Goal: Transaction & Acquisition: Purchase product/service

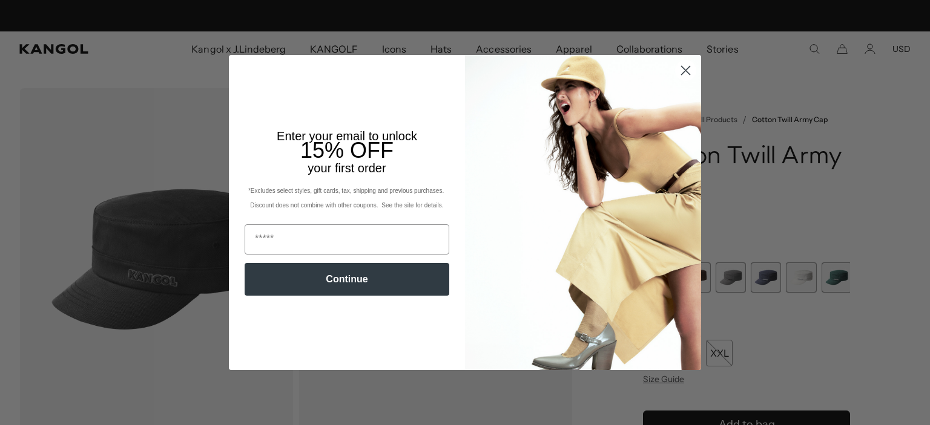
click at [678, 71] on circle "Close dialog" at bounding box center [685, 71] width 20 height 20
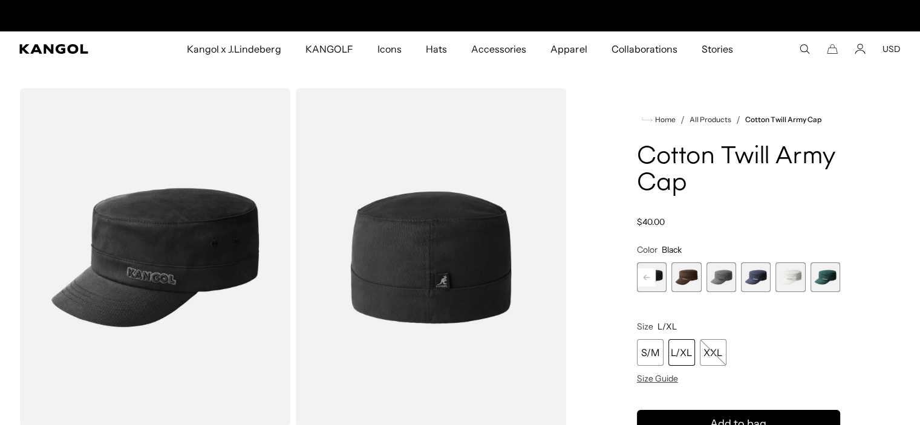
scroll to position [0, 249]
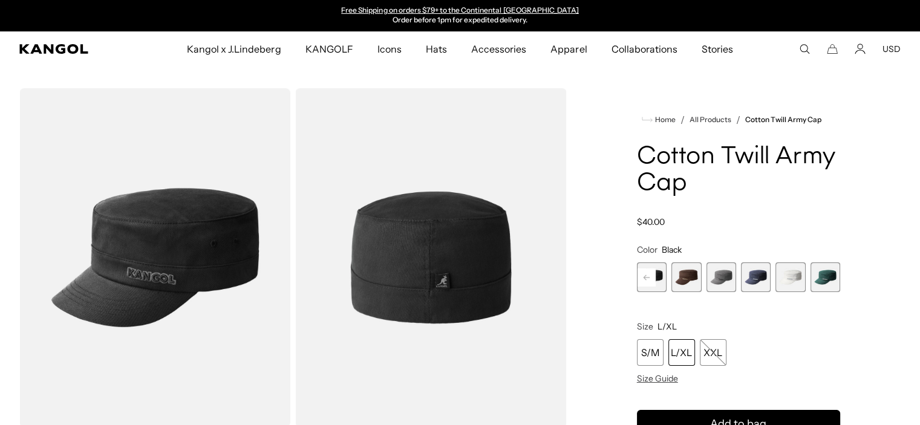
click at [679, 275] on span "5 of 9" at bounding box center [687, 278] width 30 height 30
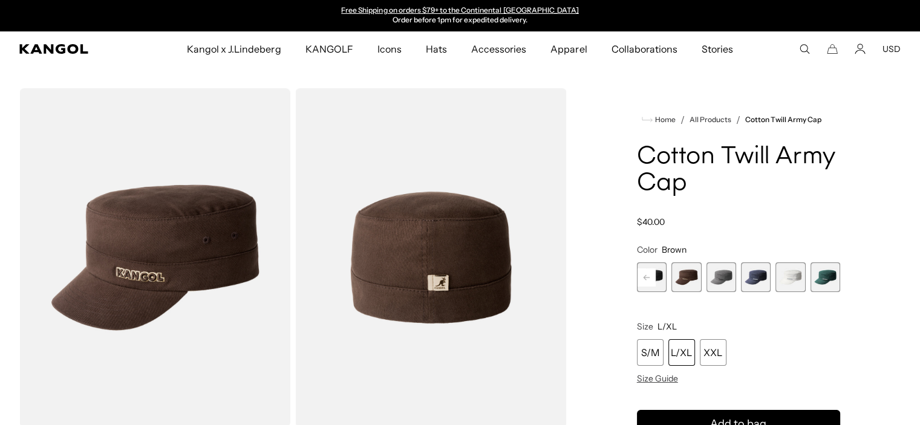
click at [824, 279] on span "9 of 9" at bounding box center [826, 278] width 30 height 30
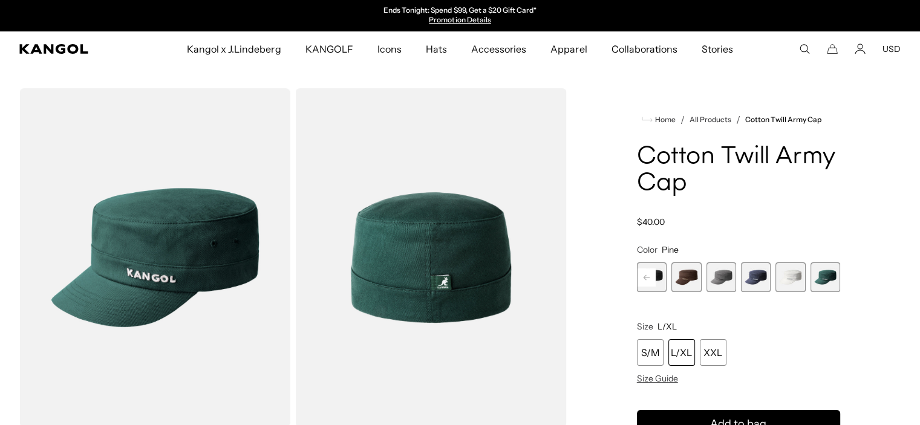
click at [197, 235] on img "Gallery Viewer" at bounding box center [154, 257] width 271 height 339
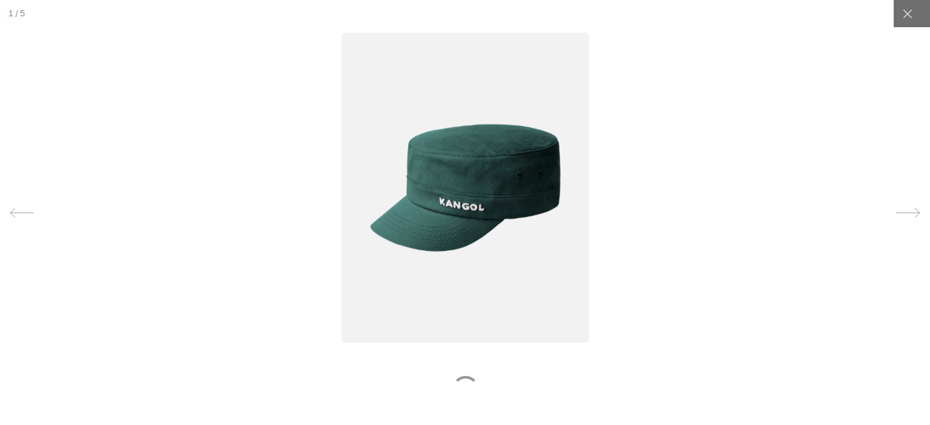
click at [458, 205] on img at bounding box center [465, 188] width 248 height 310
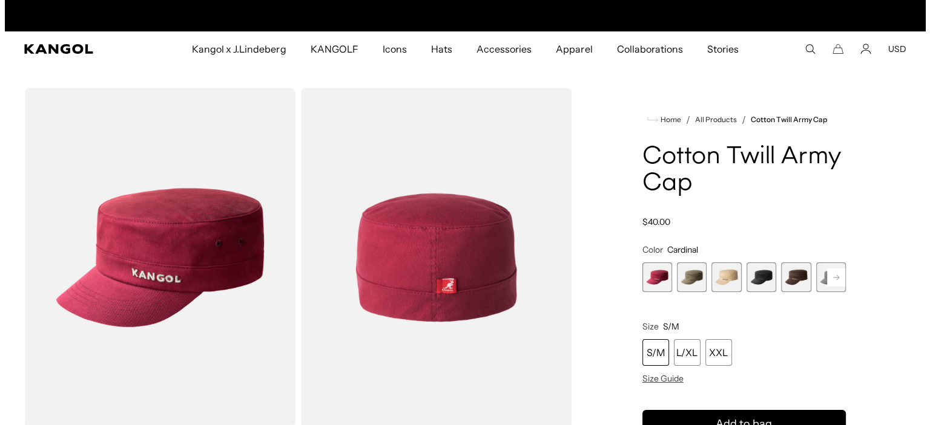
scroll to position [0, 249]
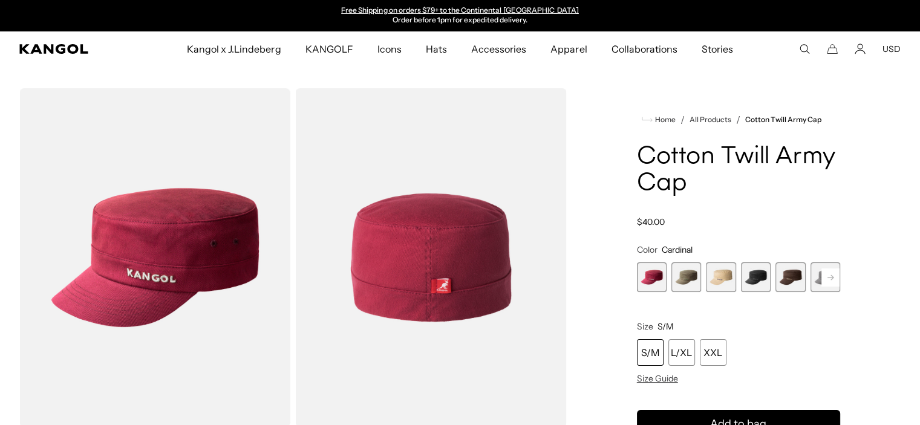
click at [166, 237] on img "Gallery Viewer" at bounding box center [154, 257] width 271 height 339
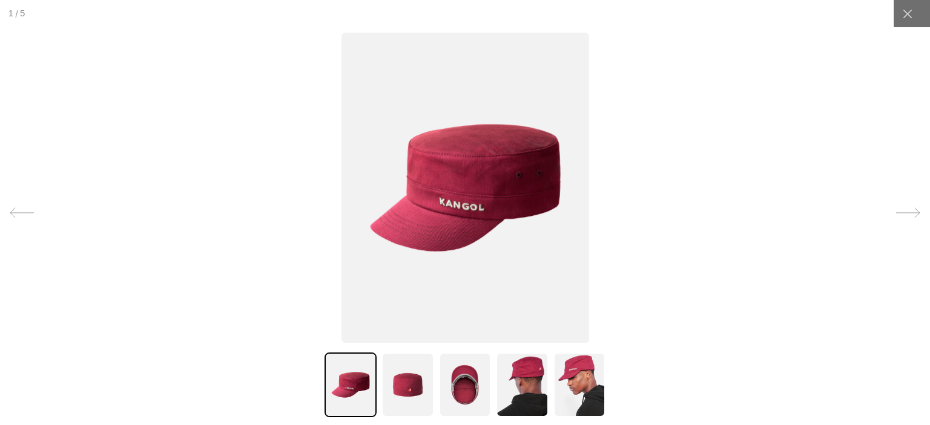
scroll to position [0, 0]
click at [489, 205] on img at bounding box center [465, 188] width 248 height 310
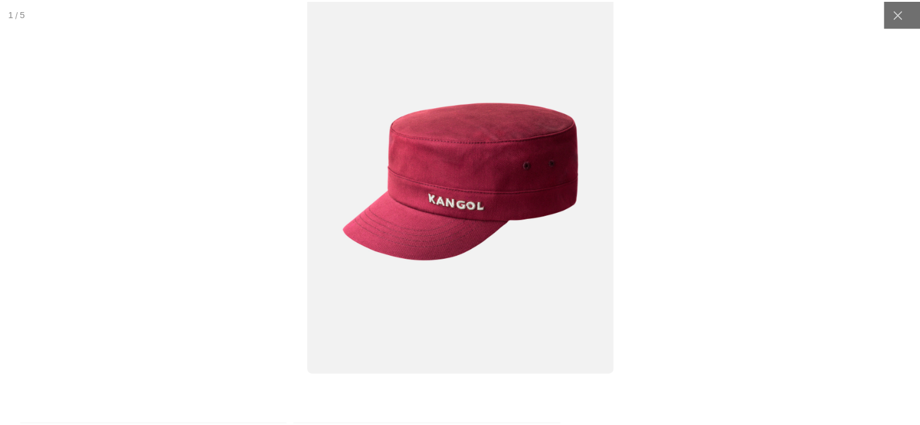
scroll to position [0, 249]
click at [901, 11] on icon at bounding box center [907, 14] width 12 height 12
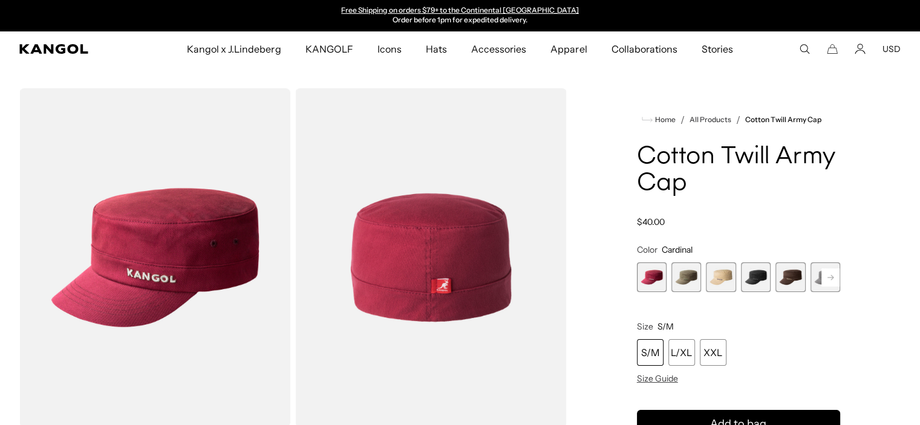
click at [765, 273] on span "4 of 9" at bounding box center [756, 278] width 30 height 30
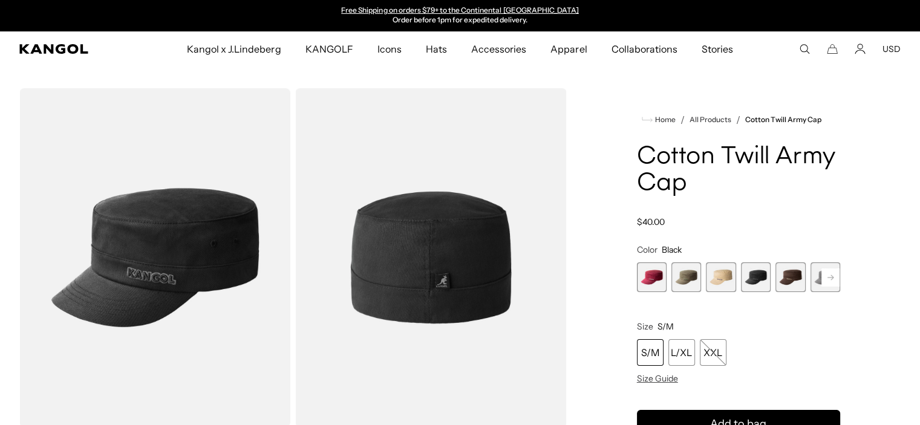
click at [833, 280] on rect at bounding box center [831, 278] width 18 height 18
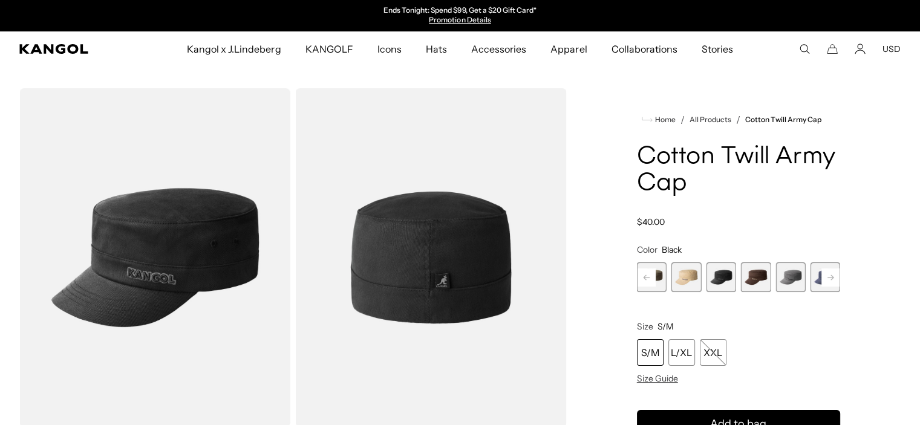
click at [828, 280] on rect at bounding box center [831, 278] width 18 height 18
click at [803, 278] on span "7 of 9" at bounding box center [791, 278] width 30 height 30
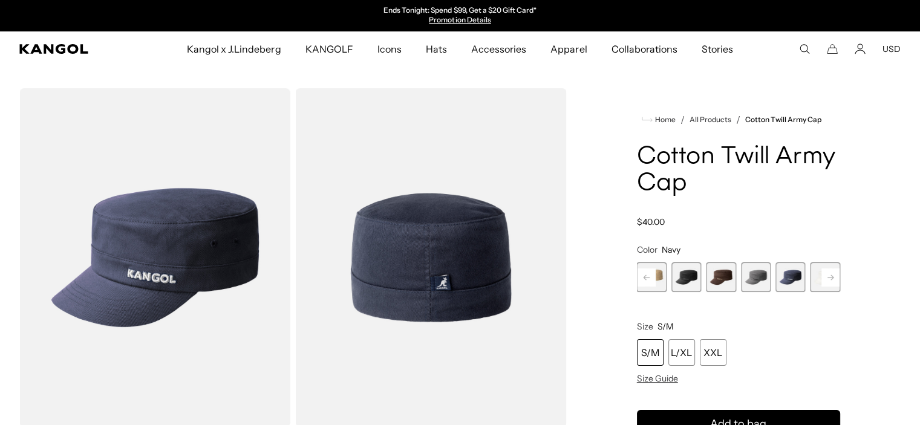
click at [832, 274] on rect at bounding box center [831, 278] width 18 height 18
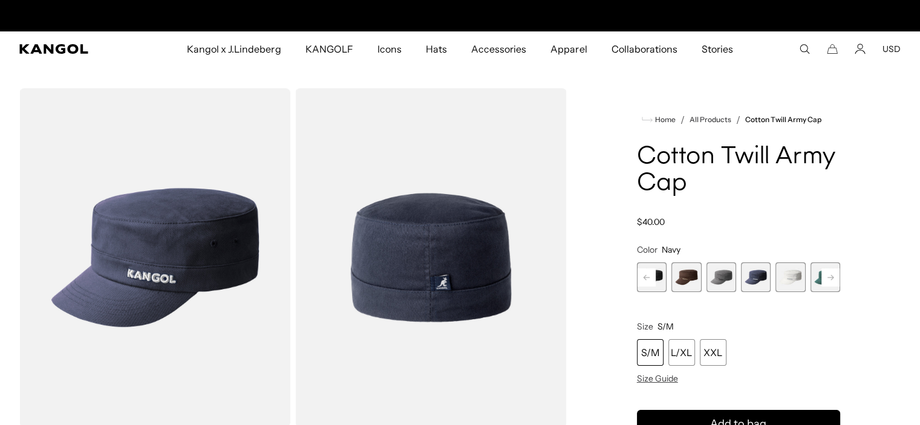
scroll to position [0, 249]
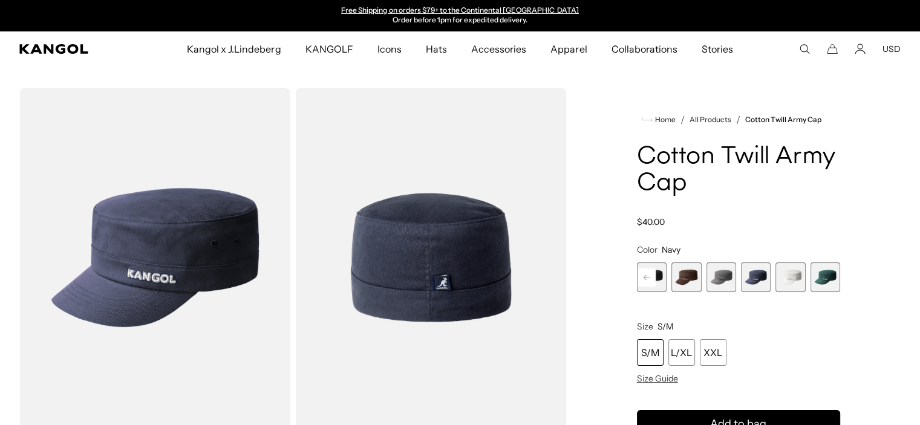
click at [832, 274] on span "9 of 9" at bounding box center [826, 278] width 30 height 30
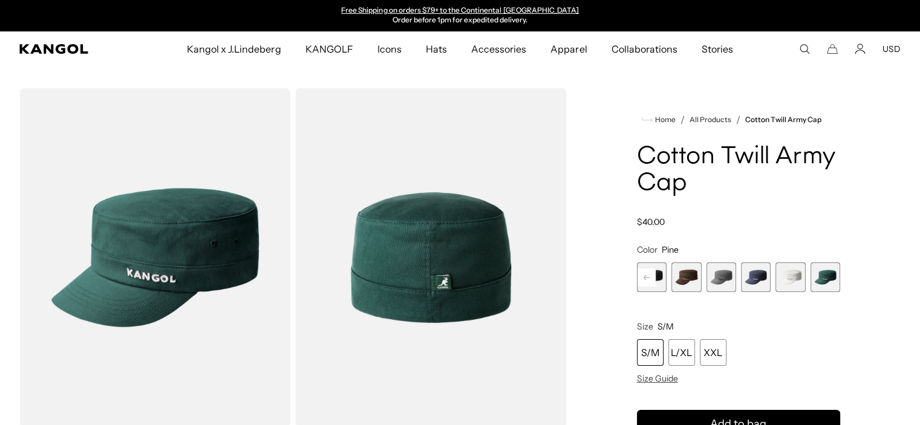
click at [825, 273] on span "9 of 9" at bounding box center [826, 278] width 30 height 30
click at [641, 275] on rect at bounding box center [647, 278] width 18 height 18
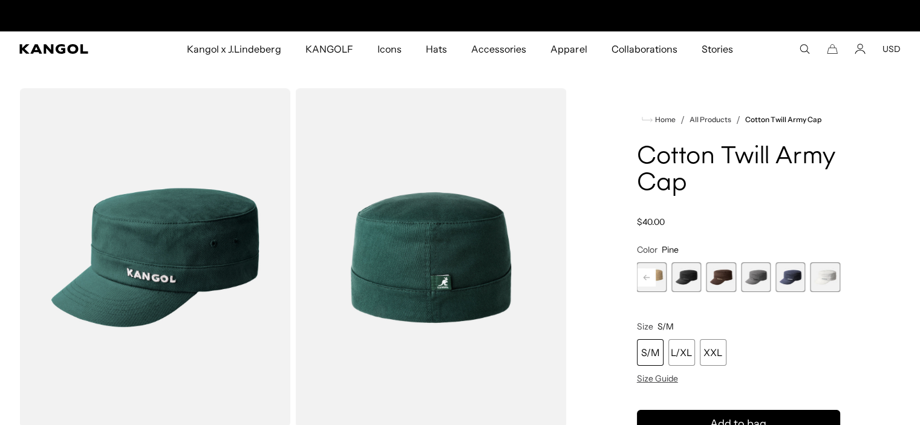
click at [641, 275] on rect at bounding box center [647, 278] width 18 height 18
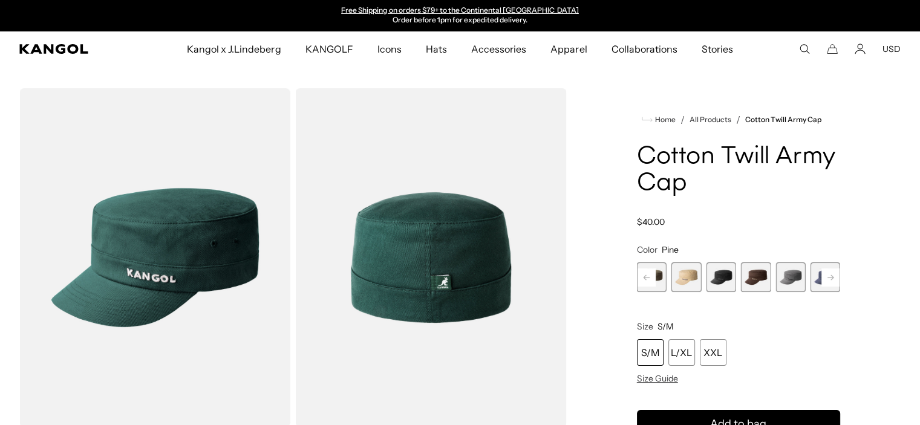
click at [641, 275] on rect at bounding box center [647, 278] width 18 height 18
click at [641, 275] on div "Previous Next Cardinal Variant sold out or unavailable Green Variant sold out o…" at bounding box center [738, 278] width 203 height 30
click at [655, 277] on span "1 of 9" at bounding box center [652, 278] width 30 height 30
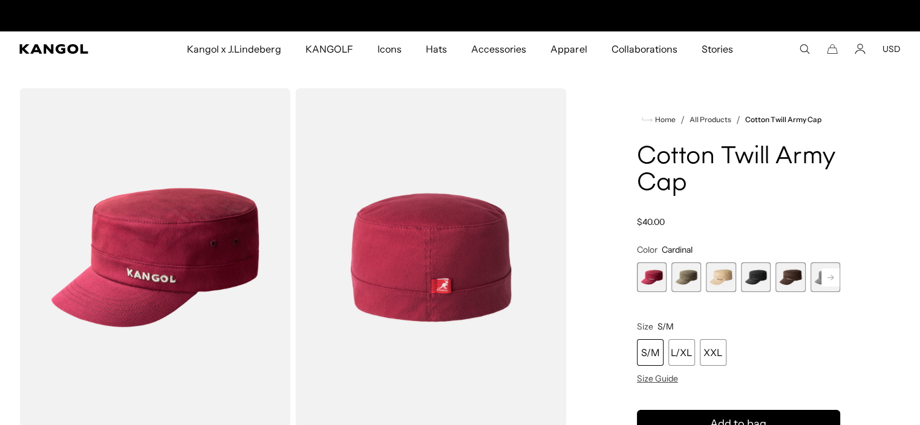
scroll to position [0, 249]
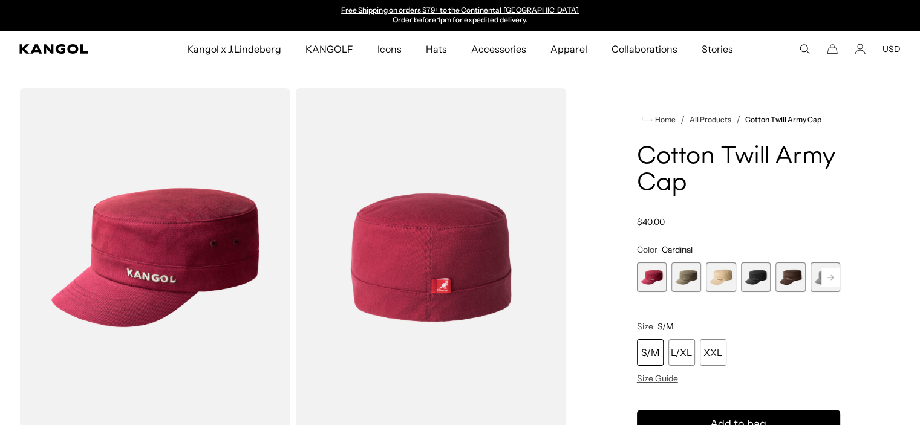
click at [830, 281] on rect at bounding box center [831, 278] width 18 height 18
click at [830, 280] on rect at bounding box center [831, 278] width 18 height 18
click at [830, 278] on rect at bounding box center [831, 278] width 18 height 18
click at [830, 278] on div "Previous Next Cardinal Variant sold out or unavailable Green Variant sold out o…" at bounding box center [738, 278] width 203 height 30
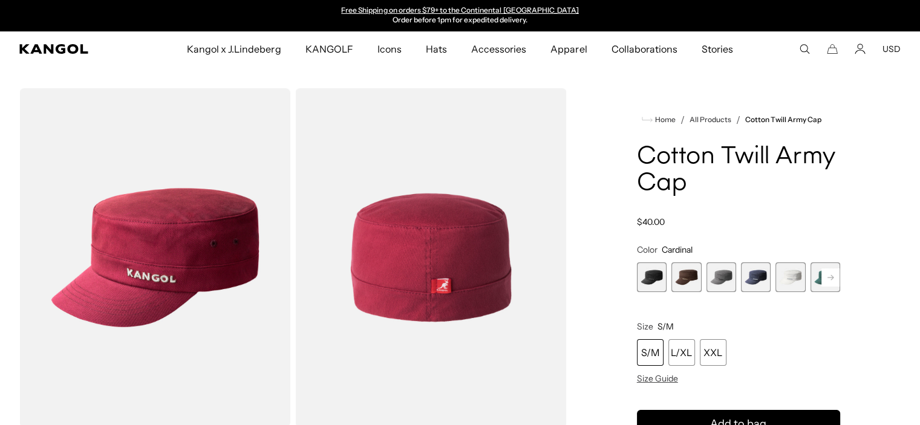
click at [830, 278] on span "9 of 9" at bounding box center [826, 278] width 30 height 30
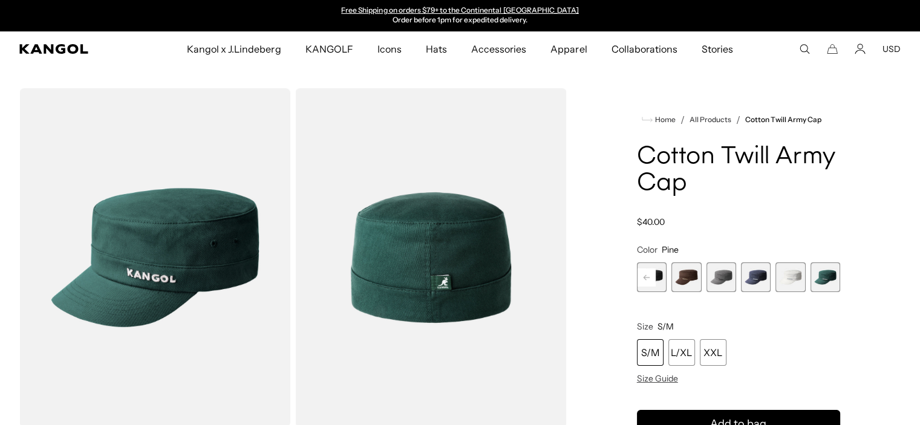
click at [828, 277] on span "9 of 9" at bounding box center [826, 278] width 30 height 30
click at [179, 241] on img "Gallery Viewer" at bounding box center [154, 257] width 271 height 339
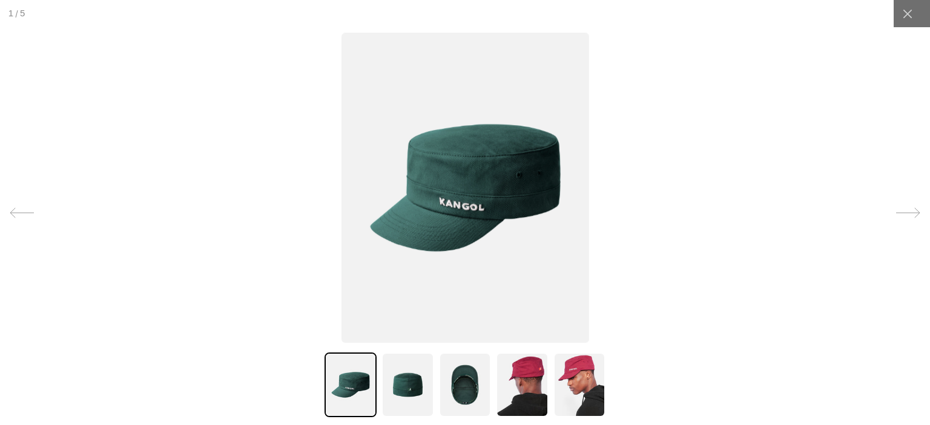
click at [476, 172] on img at bounding box center [465, 188] width 248 height 310
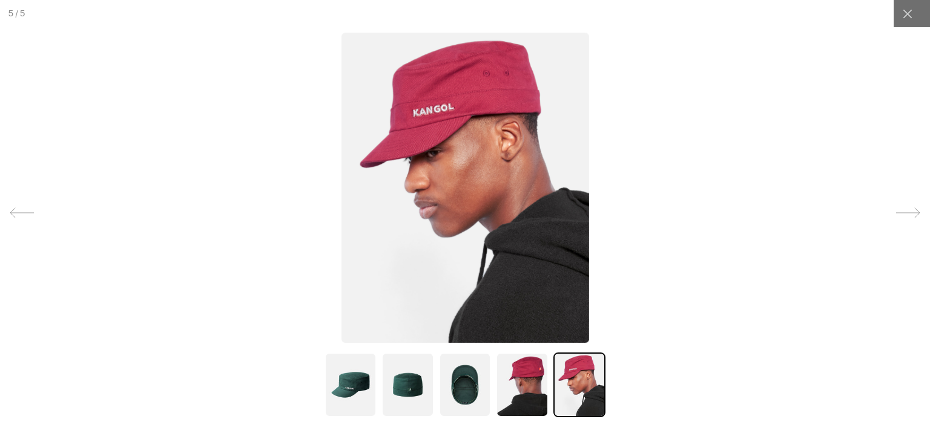
scroll to position [0, 249]
click at [350, 370] on img at bounding box center [350, 385] width 52 height 65
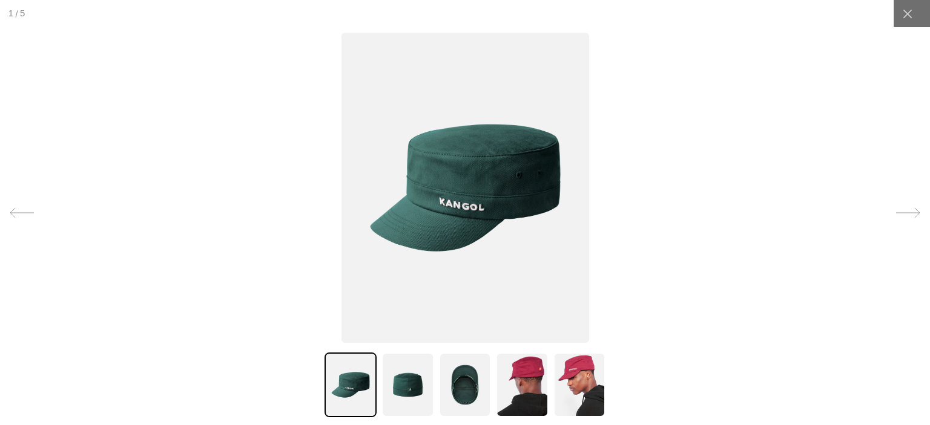
click at [507, 175] on img at bounding box center [465, 188] width 248 height 310
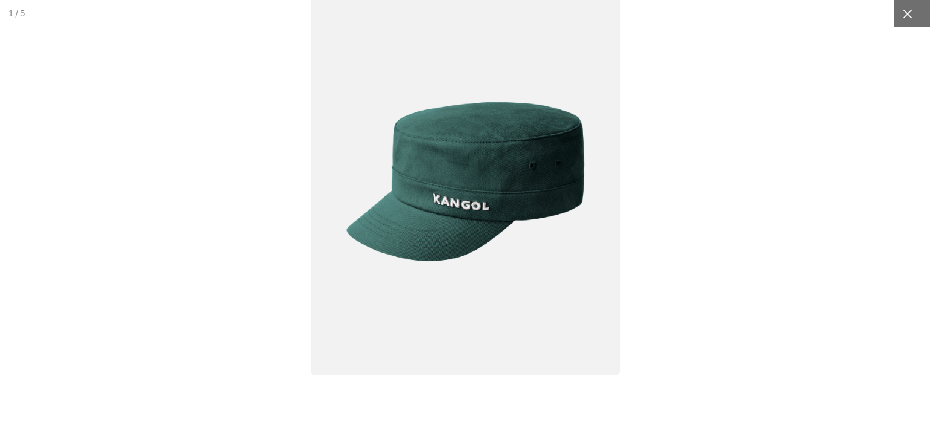
click at [901, 15] on icon at bounding box center [907, 14] width 12 height 12
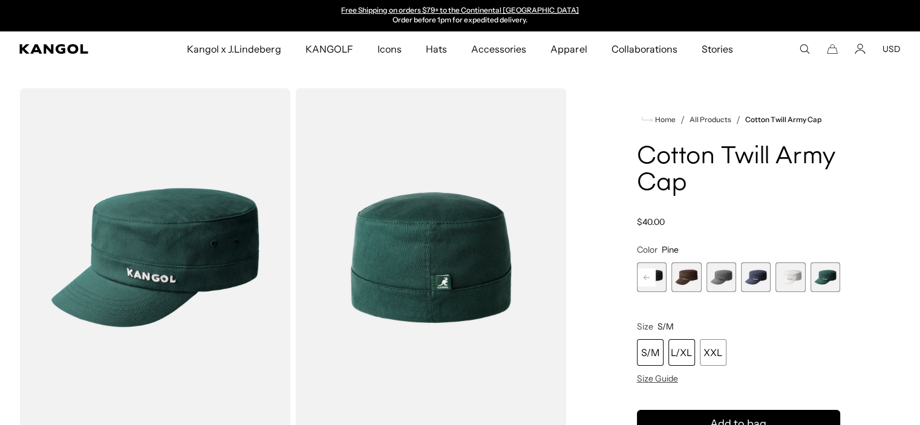
click at [678, 353] on div "L/XL" at bounding box center [682, 352] width 27 height 27
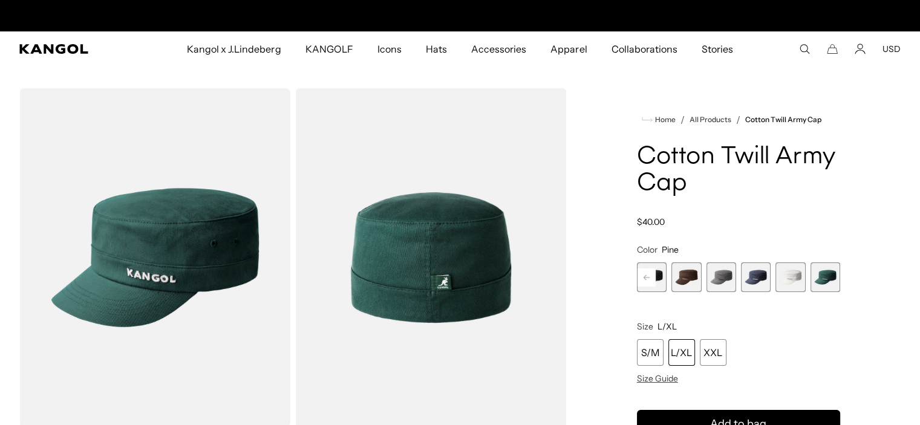
scroll to position [0, 249]
